Goal: Entertainment & Leisure: Consume media (video, audio)

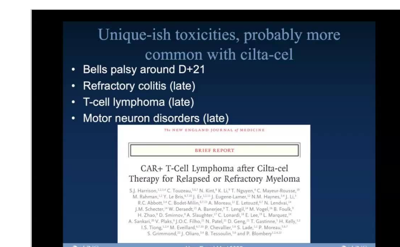
click at [193, 39] on div "30 seconds Tap to unmute" at bounding box center [138, 94] width 231 height 130
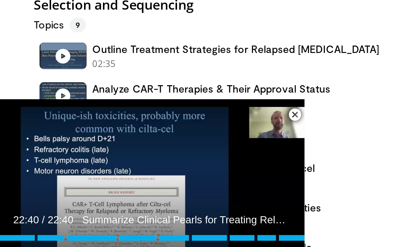
scroll to position [73, 0]
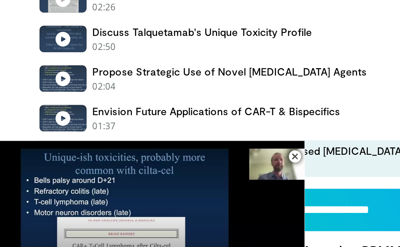
click at [105, 105] on div "02:50 - Now playing" at bounding box center [107, 108] width 111 height 7
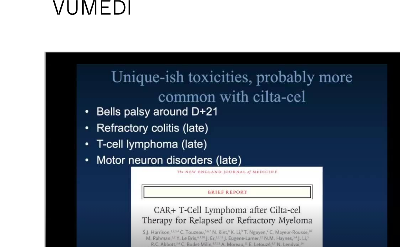
scroll to position [0, 0]
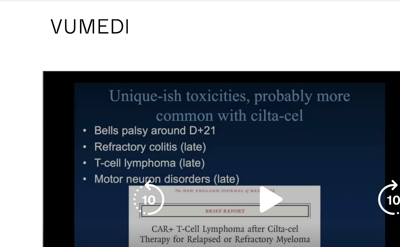
click at [73, 102] on icon "Video Player" at bounding box center [76, 100] width 21 height 21
click at [71, 101] on icon "Video Player" at bounding box center [76, 100] width 21 height 21
click at [73, 98] on icon "Video Player" at bounding box center [76, 100] width 21 height 21
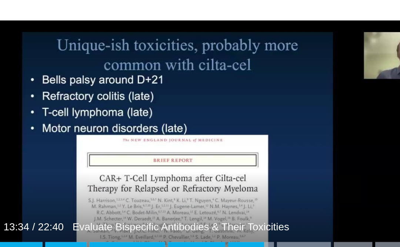
click at [132, 87] on div "30 seconds Tap to unmute" at bounding box center [138, 101] width 231 height 130
